Goal: Obtain resource: Obtain resource

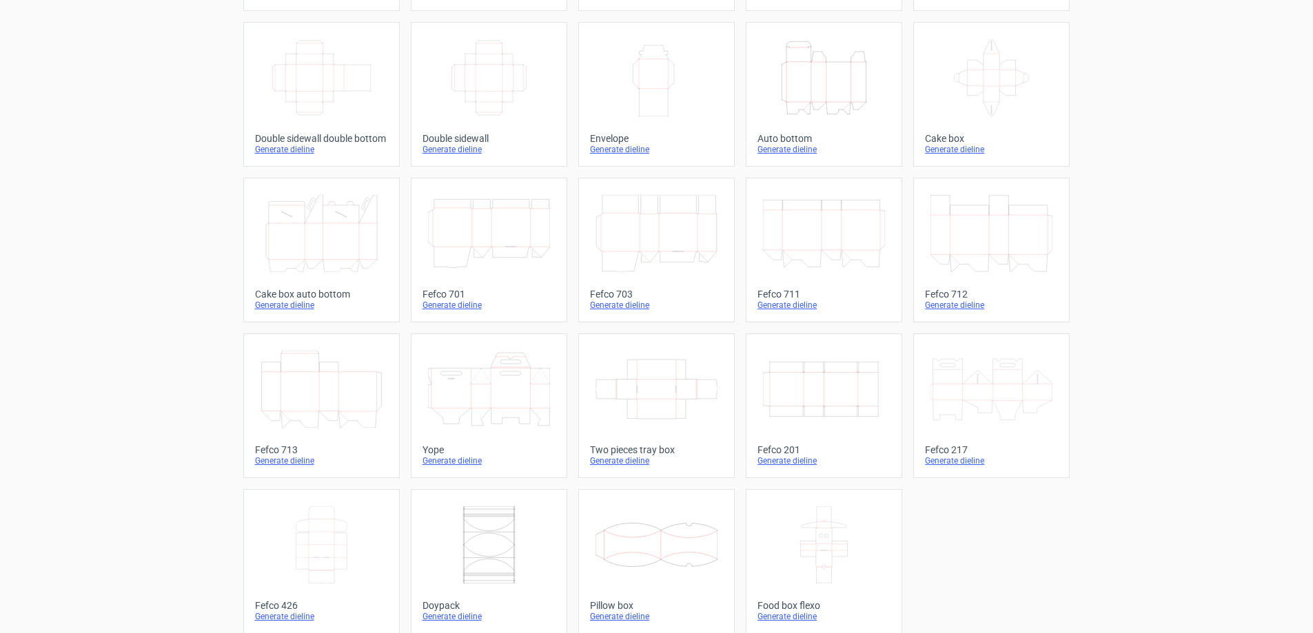
scroll to position [228, 0]
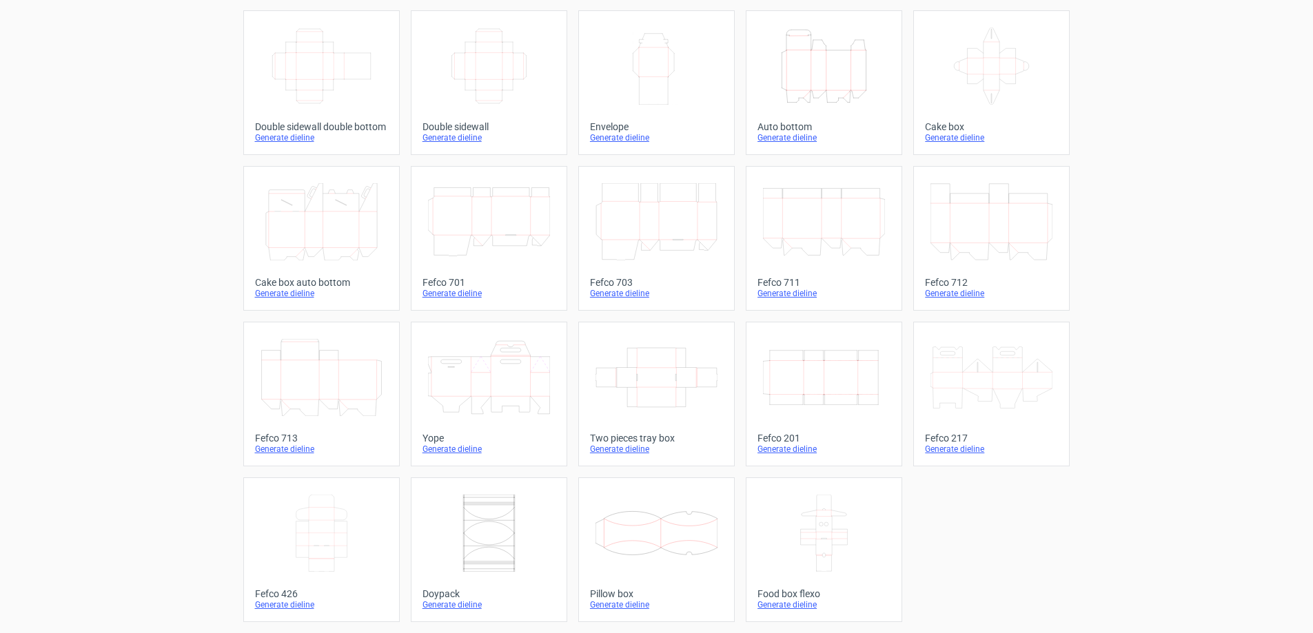
click at [450, 606] on div "Generate dieline" at bounding box center [489, 605] width 133 height 11
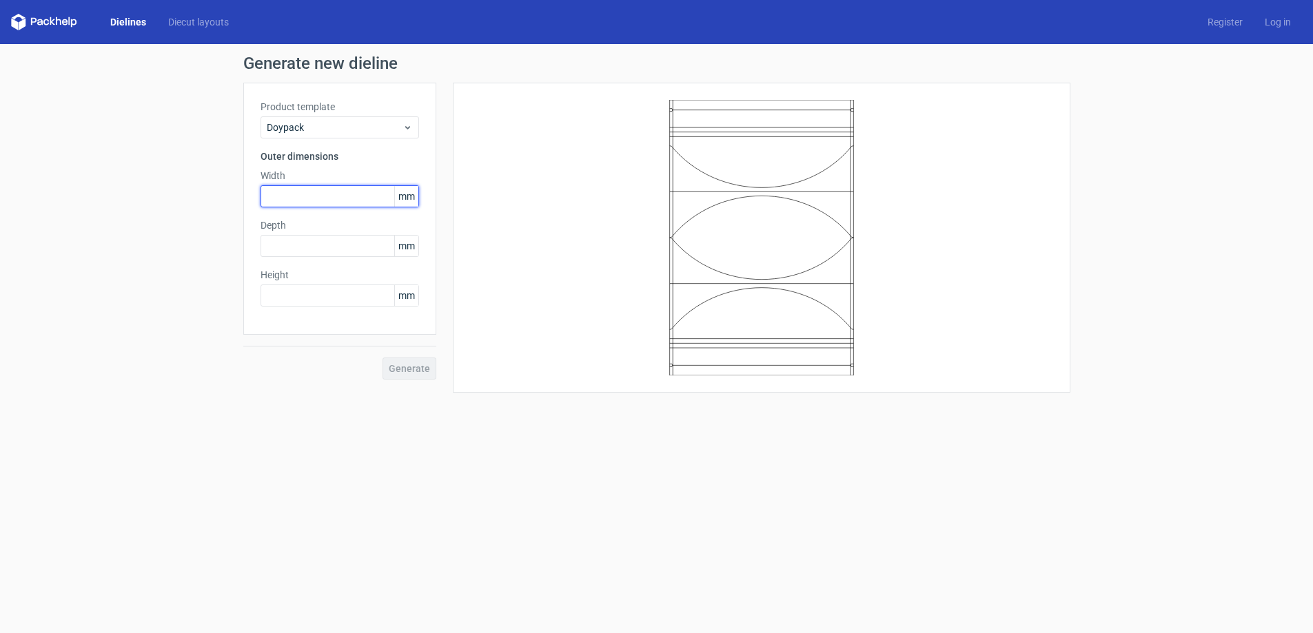
click at [285, 192] on input "text" at bounding box center [340, 196] width 159 height 22
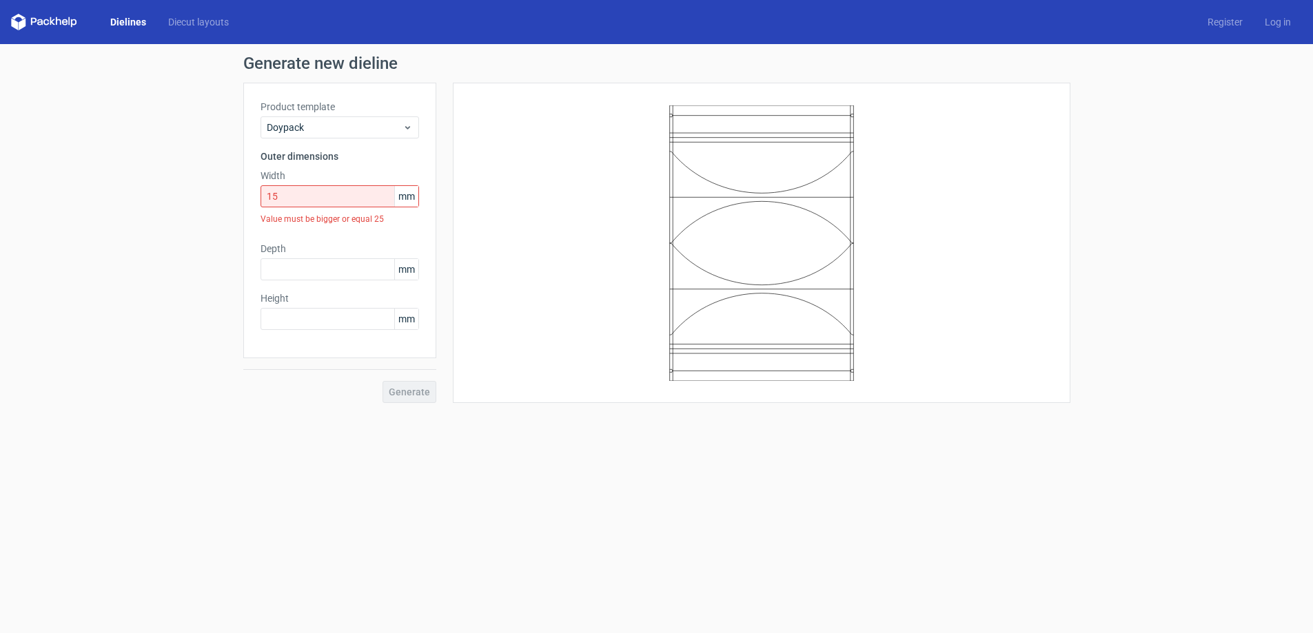
click at [245, 217] on div "Product template Doypack Outer dimensions Width 15 mm Value must be bigger or e…" at bounding box center [339, 221] width 193 height 276
drag, startPoint x: 231, startPoint y: 201, endPoint x: 196, endPoint y: 201, distance: 35.2
click at [196, 201] on div "Generate new dieline Product template Doypack Outer dimensions Width 15 mm Valu…" at bounding box center [656, 229] width 1313 height 370
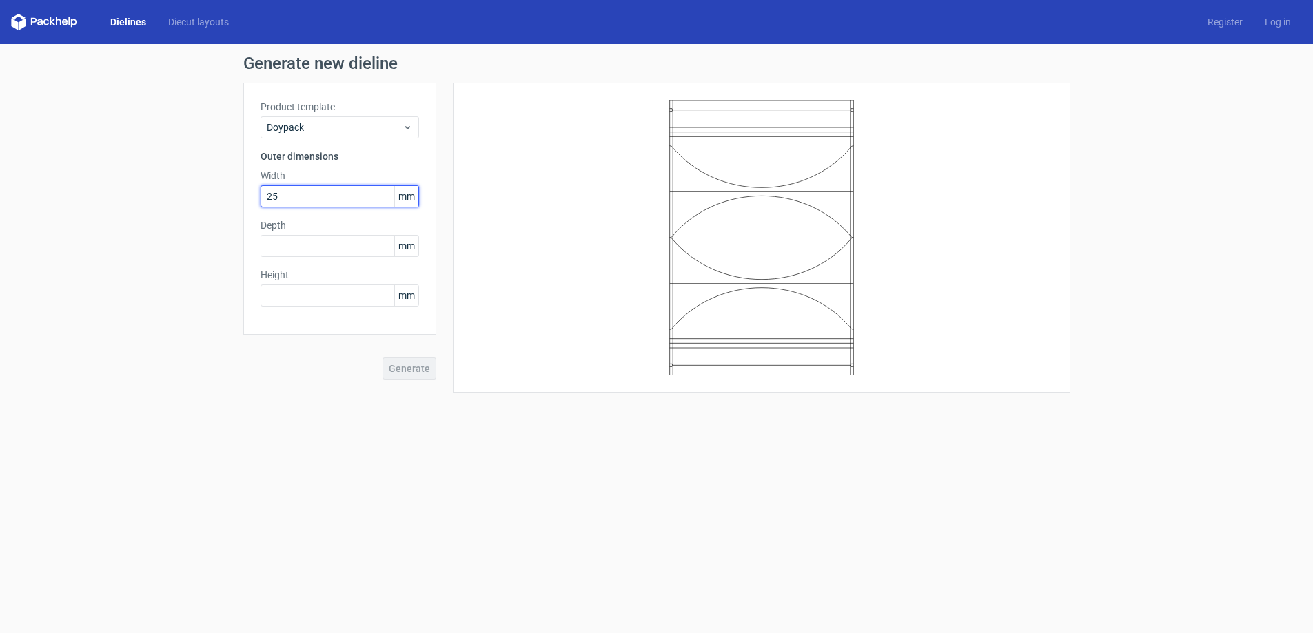
type input "25"
drag, startPoint x: 287, startPoint y: 196, endPoint x: 221, endPoint y: 195, distance: 66.2
click at [221, 195] on div "Generate new dieline Product template Doypack Outer dimensions Width 25 mm Dept…" at bounding box center [656, 224] width 1313 height 360
type input "80"
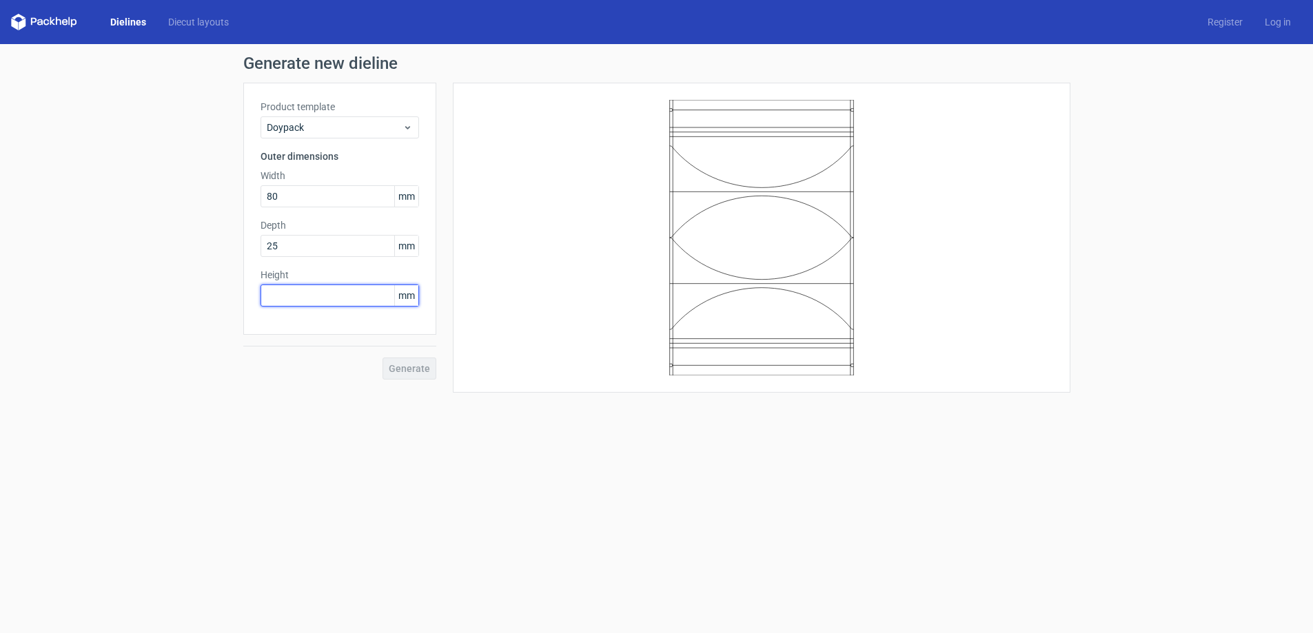
click at [276, 306] on input "text" at bounding box center [340, 296] width 159 height 22
type input "110"
click at [405, 374] on button "Generate" at bounding box center [410, 369] width 54 height 22
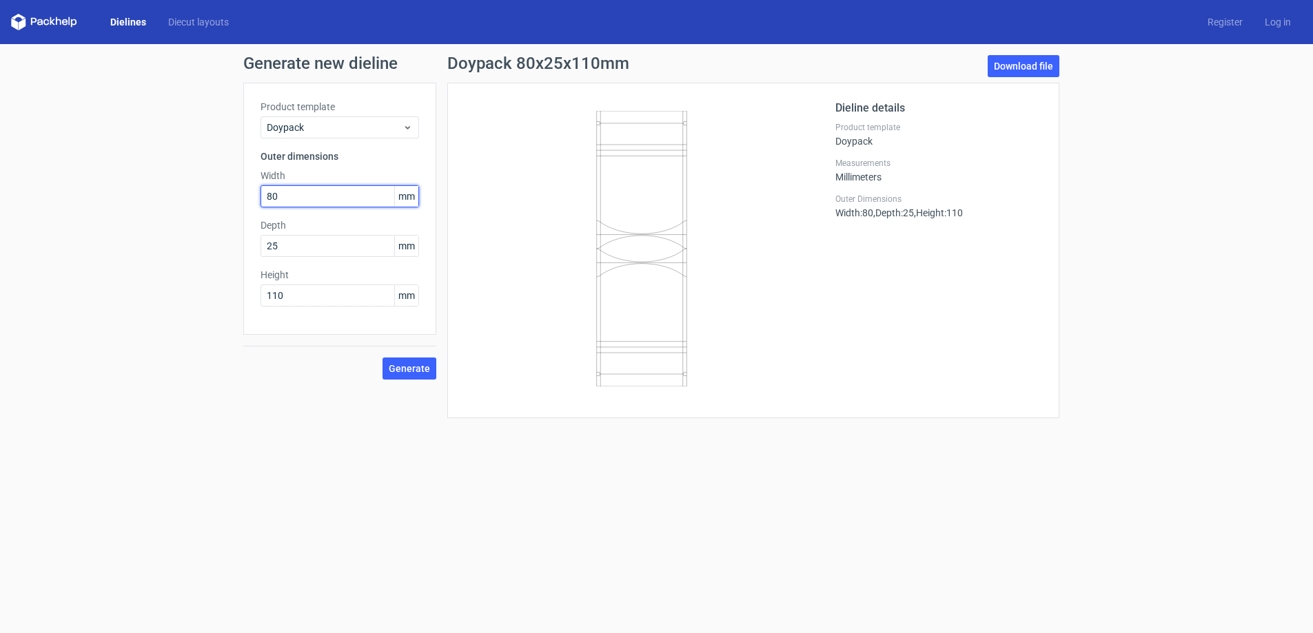
drag, startPoint x: 287, startPoint y: 196, endPoint x: 219, endPoint y: 196, distance: 67.5
click at [219, 196] on div "Generate new dieline Product template Doypack Outer dimensions Width 80 mm Dept…" at bounding box center [656, 236] width 1313 height 385
type input "150"
type input "50"
type input "200"
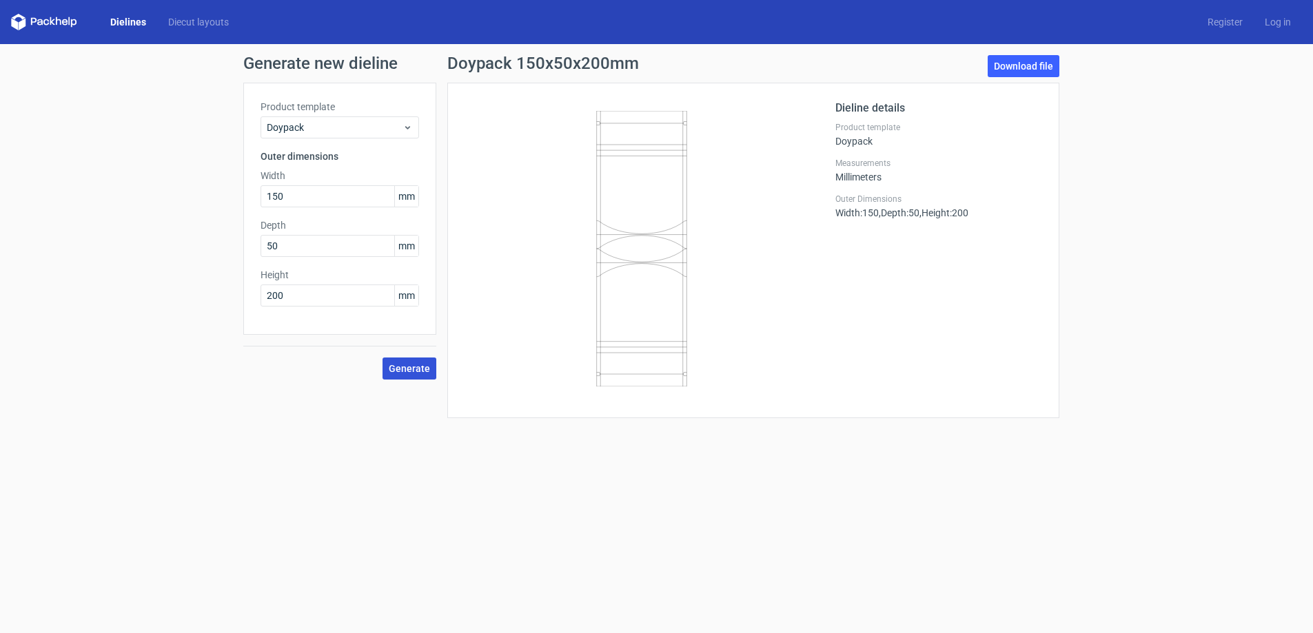
click at [388, 368] on button "Generate" at bounding box center [410, 369] width 54 height 22
click at [997, 61] on link "Download file" at bounding box center [1024, 66] width 72 height 22
click at [662, 500] on form "Generate new dieline Product template Doypack Outer dimensions Width 150 mm Dep…" at bounding box center [656, 338] width 1313 height 589
